Goal: Task Accomplishment & Management: Manage account settings

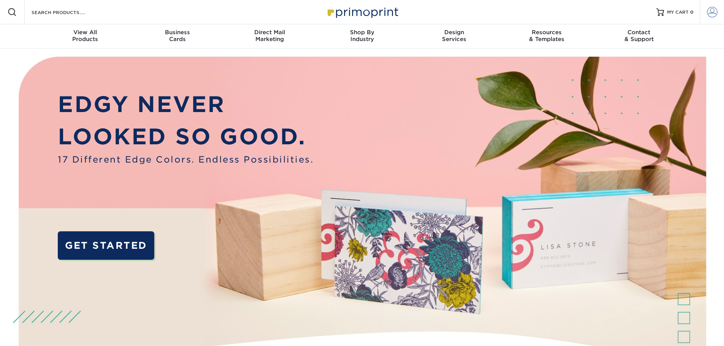
type input "[EMAIL_ADDRESS][DOMAIN_NAME]"
click at [709, 10] on span at bounding box center [712, 12] width 11 height 11
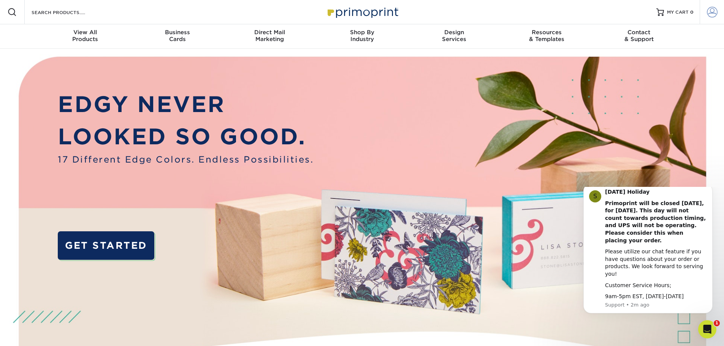
type input "[EMAIL_ADDRESS][DOMAIN_NAME]"
click at [709, 10] on span at bounding box center [712, 12] width 11 height 11
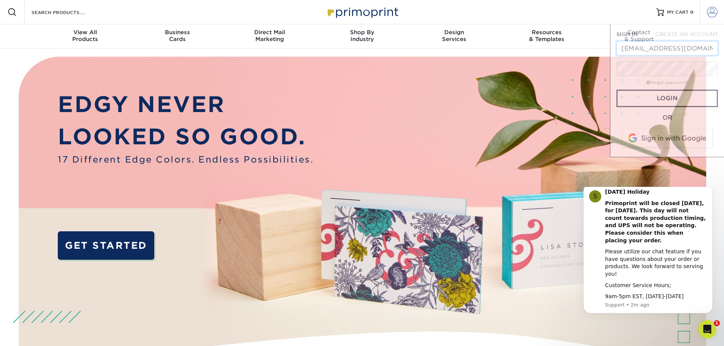
scroll to position [0, 3]
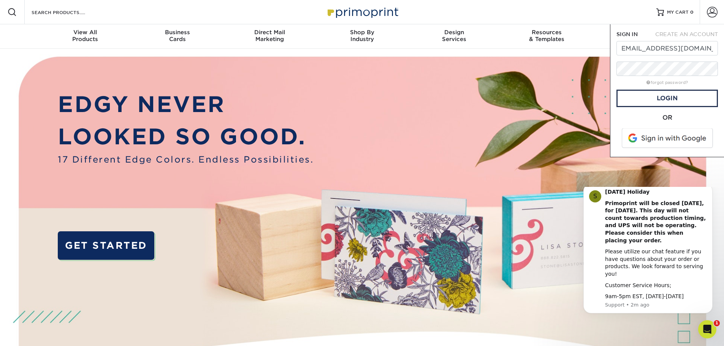
click at [644, 108] on form "SIGN IN CREATE AN ACCOUNT deb@embryoconnections.org forgot password? All fields…" at bounding box center [668, 90] width 102 height 121
click at [644, 98] on link "Login" at bounding box center [668, 98] width 102 height 17
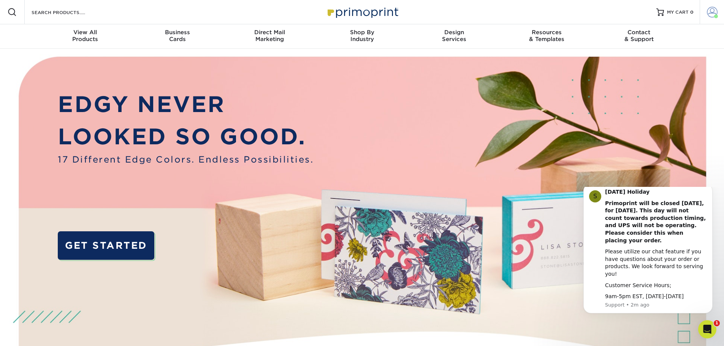
click at [706, 13] on link "Account" at bounding box center [712, 12] width 24 height 24
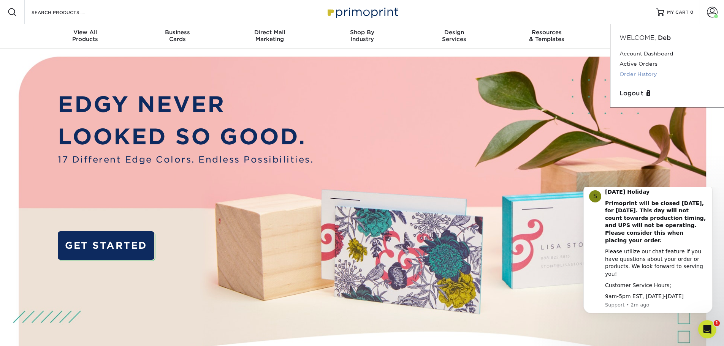
click at [633, 76] on link "Order History" at bounding box center [667, 74] width 95 height 10
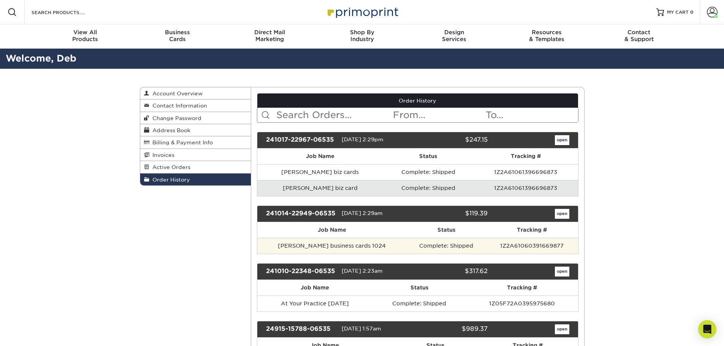
click at [318, 239] on td "Deb Roberts business cards 1024" at bounding box center [331, 246] width 149 height 16
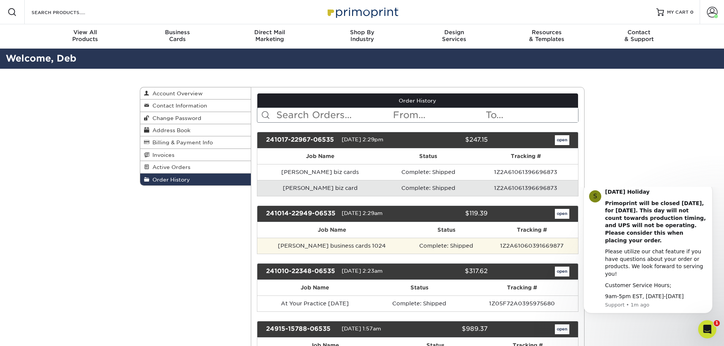
click at [322, 245] on td "Deb Roberts business cards 1024" at bounding box center [331, 246] width 149 height 16
click at [495, 247] on td "1Z2A61060391669877" at bounding box center [532, 246] width 92 height 16
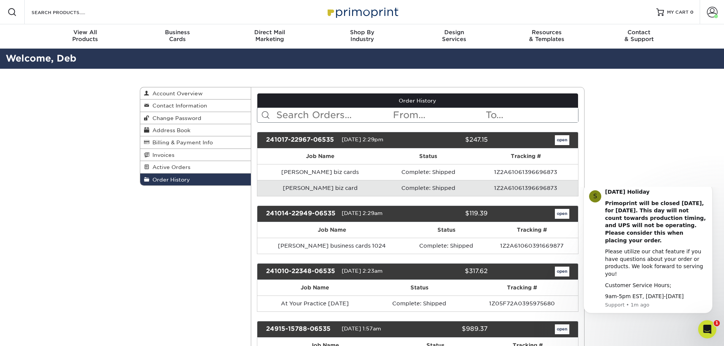
click at [570, 213] on div "open" at bounding box center [533, 214] width 81 height 10
click at [560, 214] on link "open" at bounding box center [562, 214] width 14 height 10
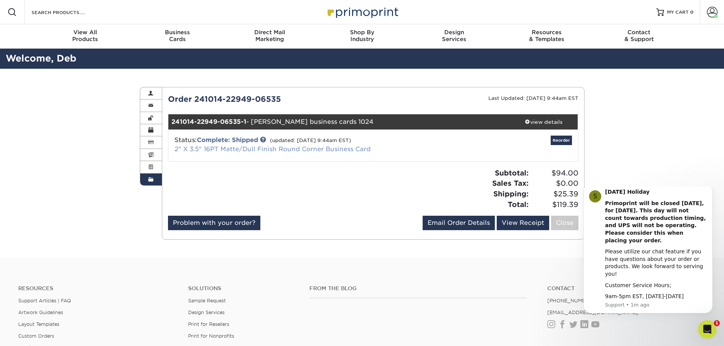
click at [363, 147] on link "2" X 3.5" 16PT Matte/Dull Finish Round Corner Business Card" at bounding box center [273, 149] width 196 height 7
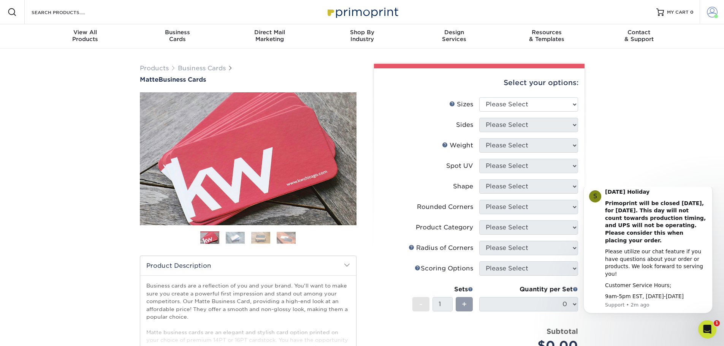
click at [709, 6] on link "Account" at bounding box center [712, 12] width 24 height 24
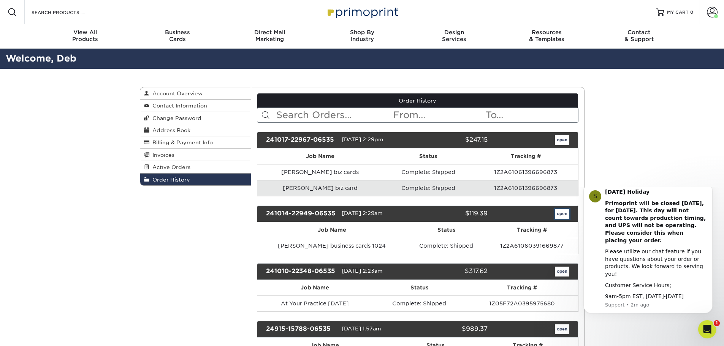
click at [559, 209] on link "open" at bounding box center [562, 214] width 14 height 10
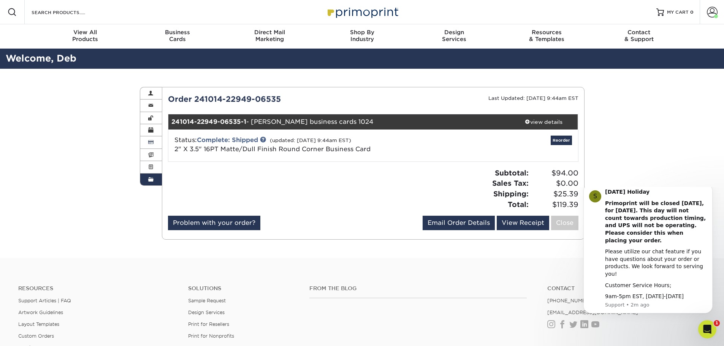
click at [156, 143] on link "Billing & Payment Info" at bounding box center [151, 142] width 22 height 12
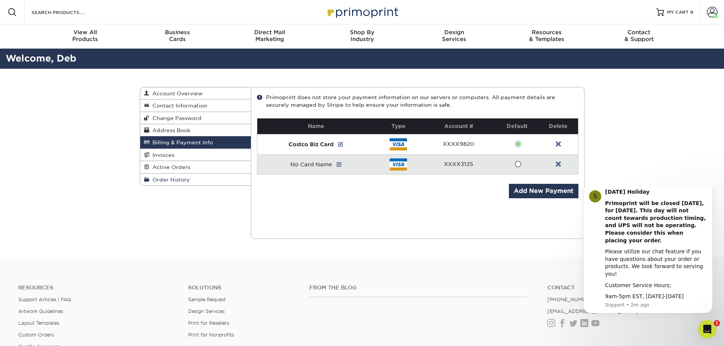
click at [168, 180] on span "Order History" at bounding box center [169, 180] width 41 height 6
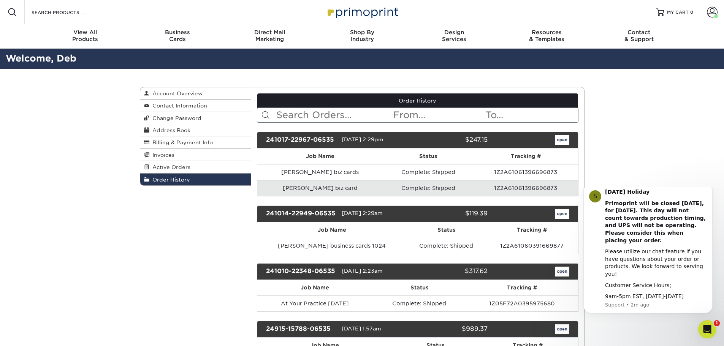
click at [305, 191] on td "Julie Wiese biz card" at bounding box center [319, 188] width 125 height 16
click at [435, 191] on td "Complete: Shipped" at bounding box center [428, 188] width 91 height 16
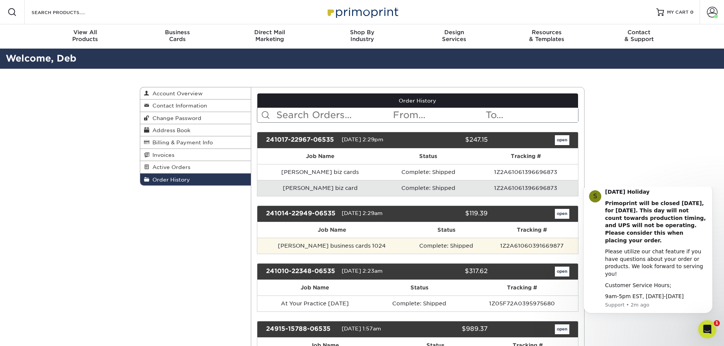
click at [437, 254] on td "Complete: Shipped" at bounding box center [446, 246] width 79 height 16
click at [431, 251] on td "Complete: Shipped" at bounding box center [446, 246] width 79 height 16
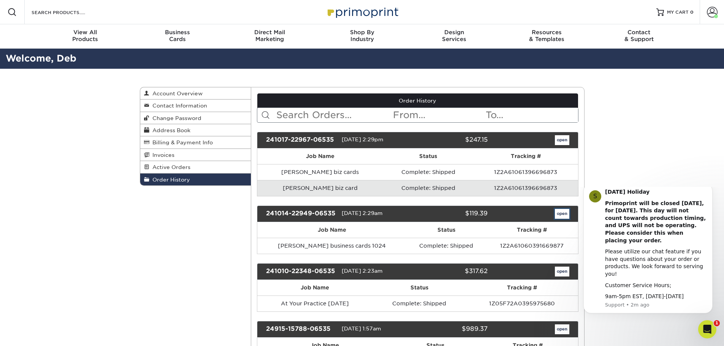
click at [563, 214] on link "open" at bounding box center [562, 214] width 14 height 10
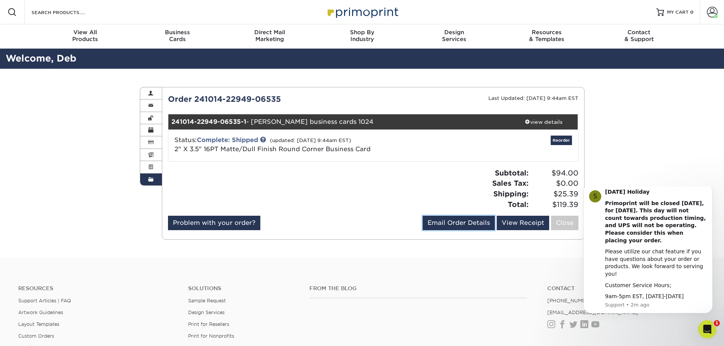
click at [449, 223] on link "Email Order Details" at bounding box center [459, 223] width 72 height 14
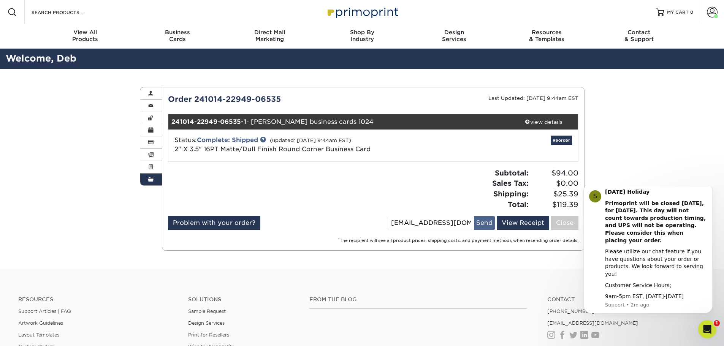
scroll to position [0, 16]
click at [475, 221] on div "deb@embryoconnections.org Send" at bounding box center [442, 223] width 108 height 14
click at [482, 222] on button "Send" at bounding box center [484, 223] width 21 height 14
